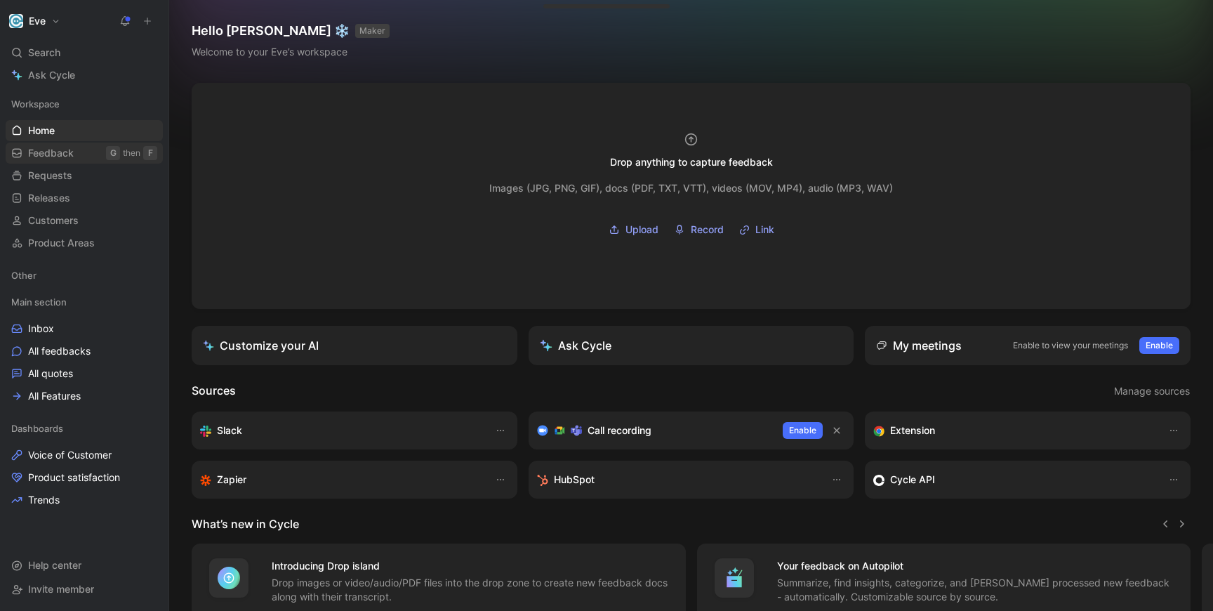
click at [37, 148] on span "Feedback" at bounding box center [51, 153] width 46 height 14
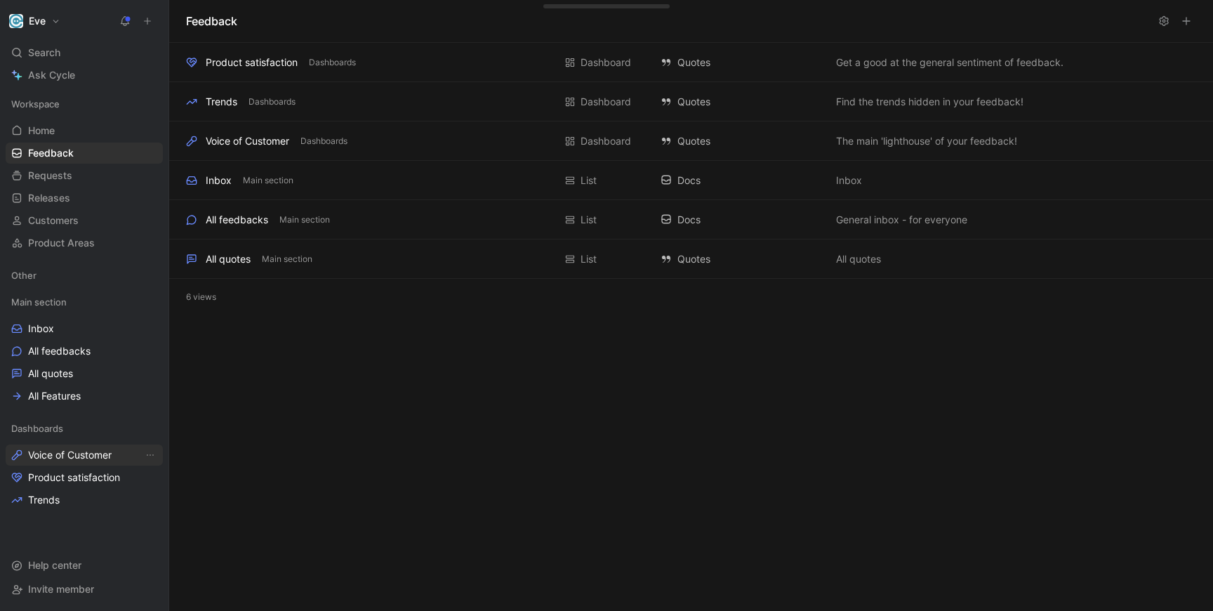
click at [86, 454] on span "Voice of Customer" at bounding box center [70, 455] width 84 height 14
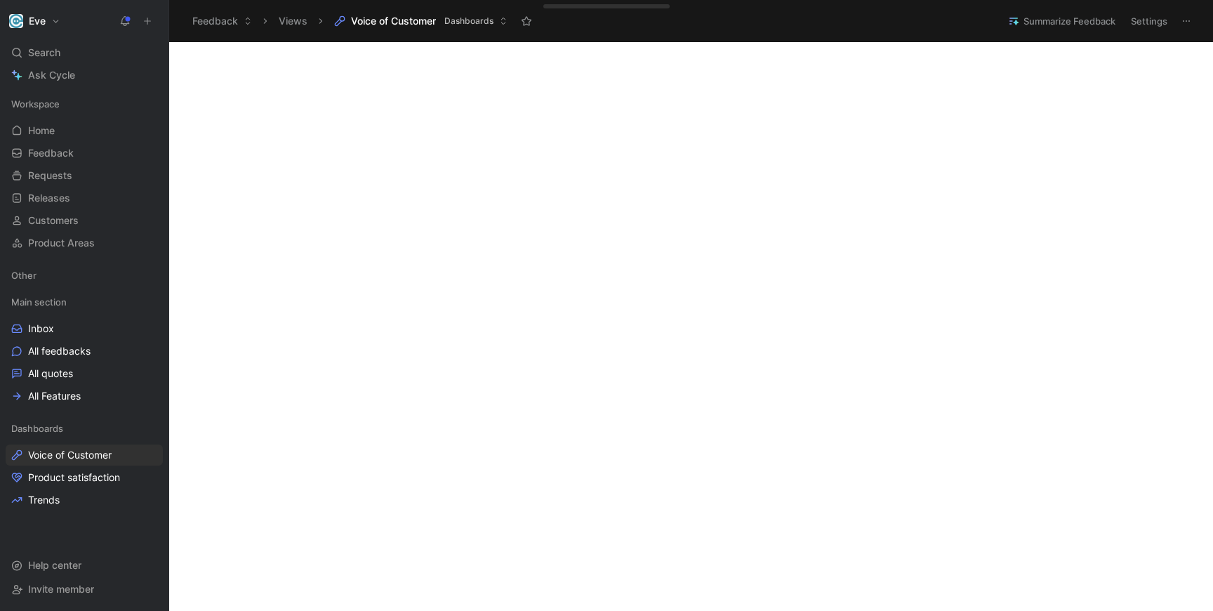
scroll to position [269, 0]
click at [57, 22] on button "Eve" at bounding box center [35, 21] width 58 height 20
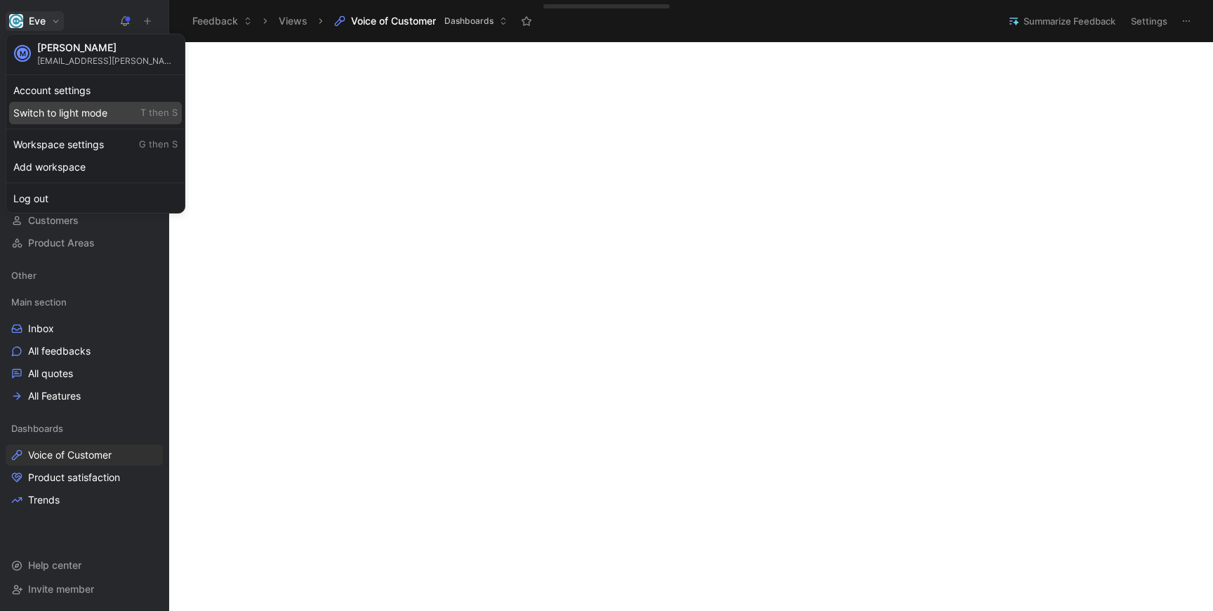
click at [53, 119] on div "Switch to light mode T then S" at bounding box center [95, 113] width 173 height 22
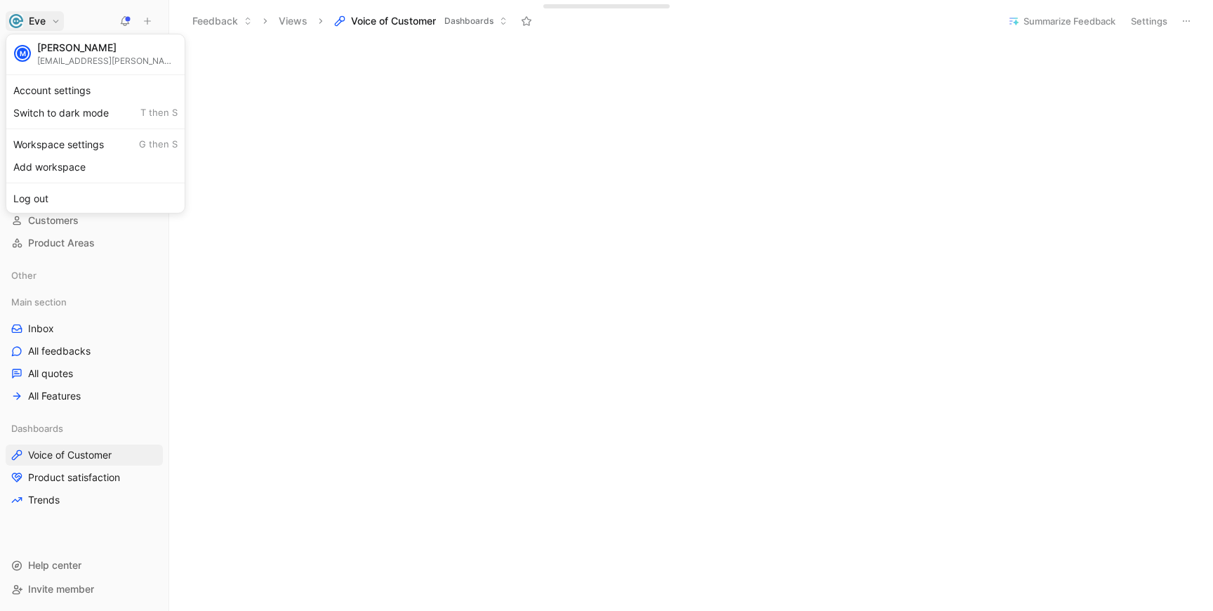
click at [1185, 91] on div at bounding box center [606, 305] width 1213 height 611
click at [1142, 20] on button "Settings" at bounding box center [1149, 21] width 49 height 20
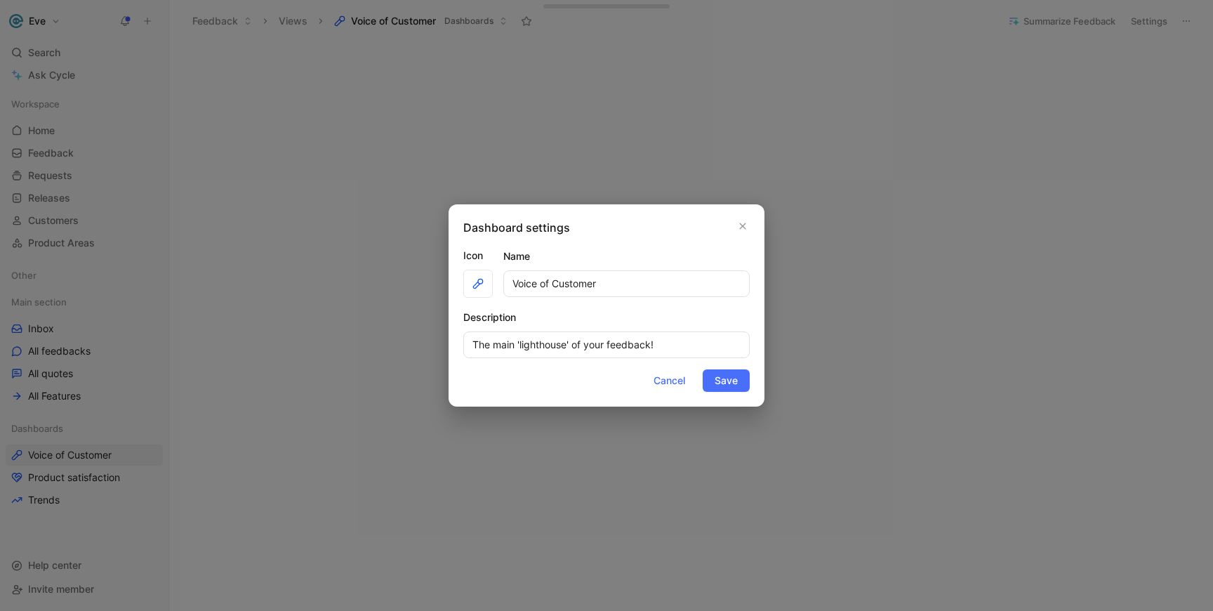
click at [1189, 209] on div at bounding box center [606, 305] width 1213 height 611
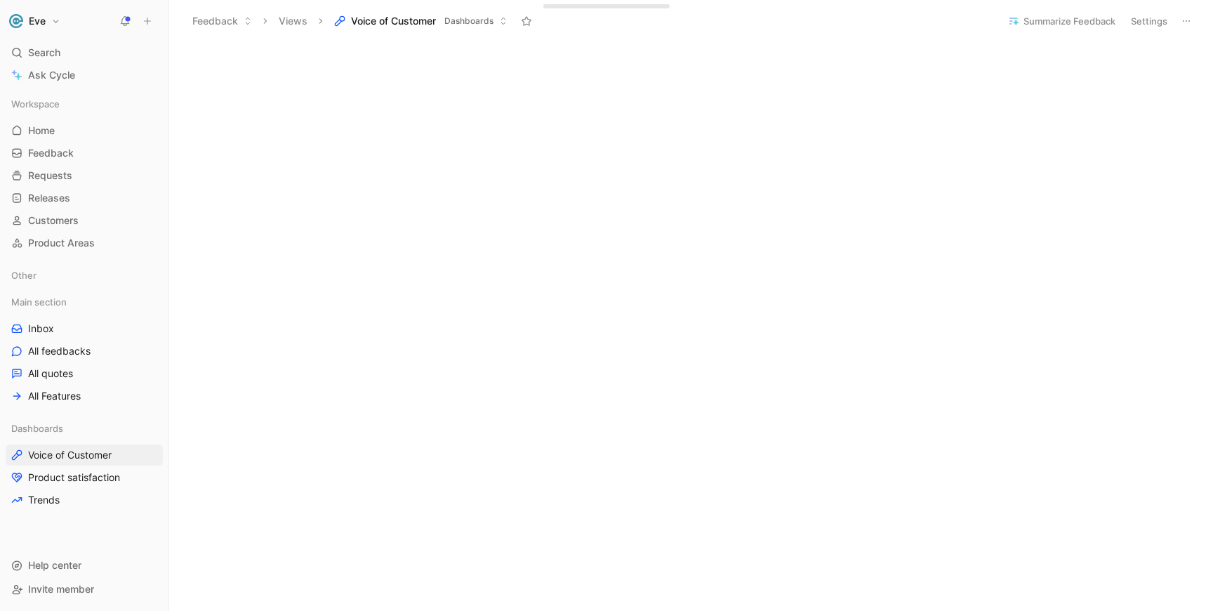
click at [1184, 29] on button at bounding box center [1187, 21] width 20 height 20
